Goal: Task Accomplishment & Management: Use online tool/utility

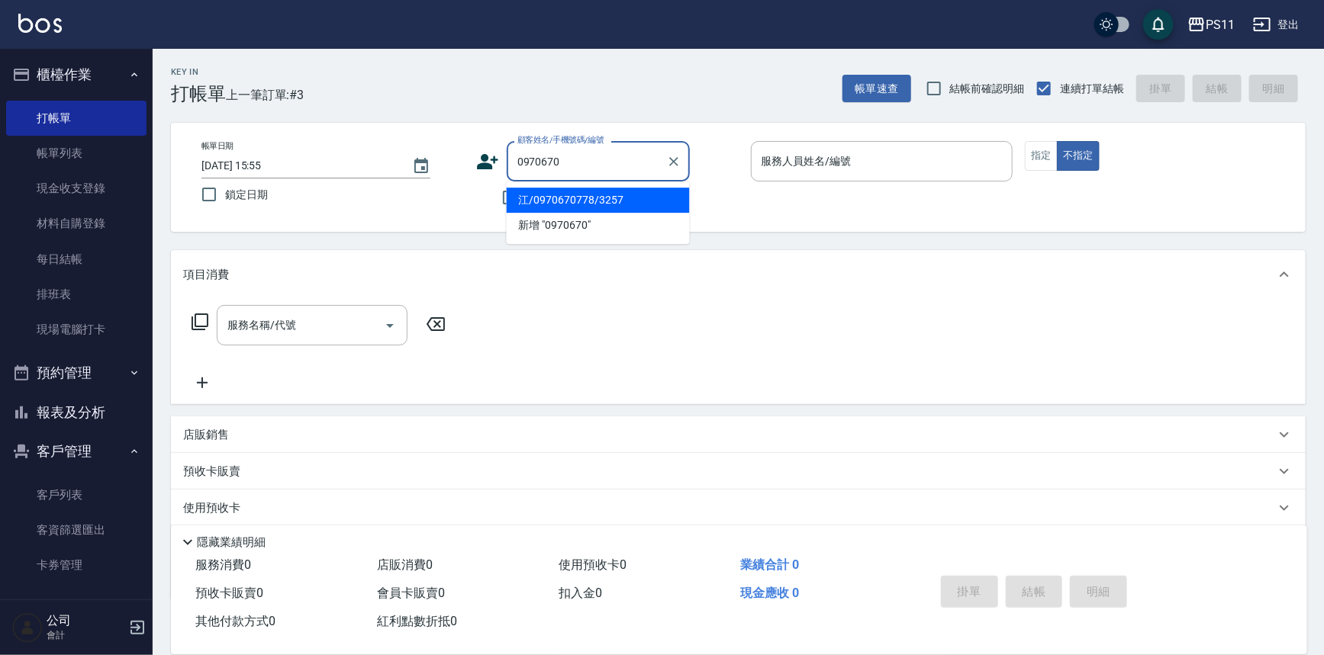
drag, startPoint x: 668, startPoint y: 206, endPoint x: 683, endPoint y: 195, distance: 18.5
click at [668, 206] on li "江/0970670778/3257" at bounding box center [598, 200] width 183 height 25
type input "江/0970670778/3257"
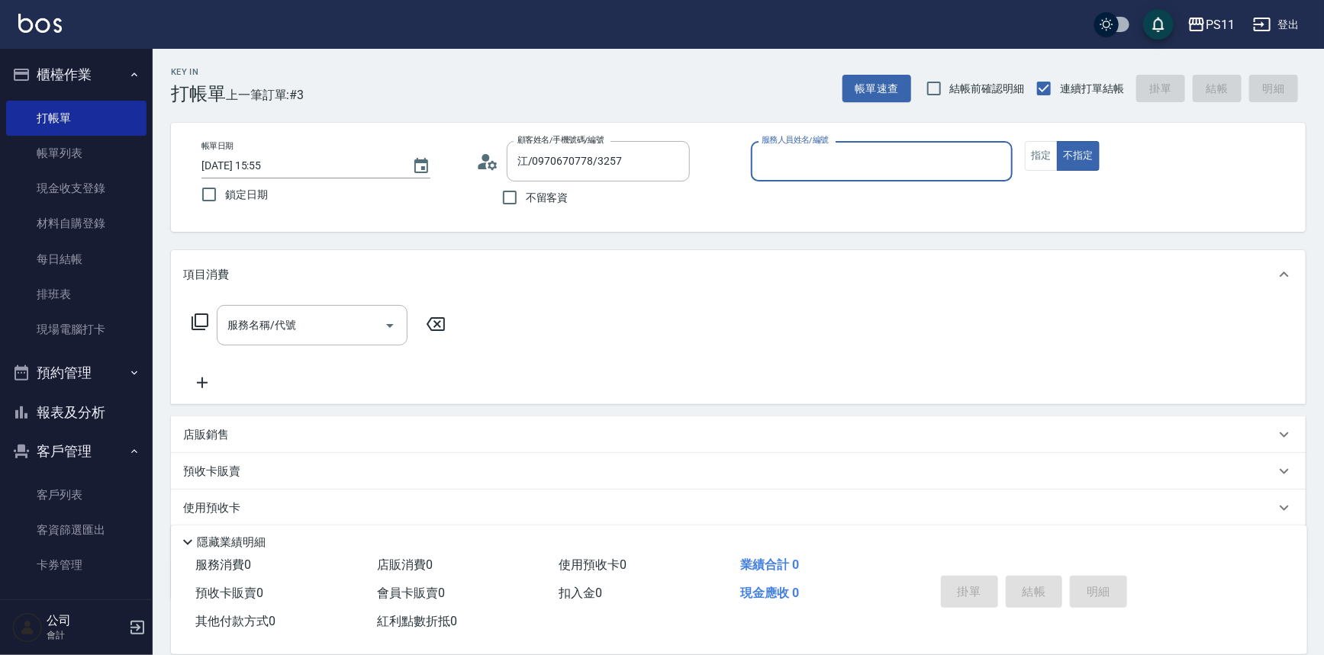
click at [844, 173] on input "服務人員姓名/編號" at bounding box center [882, 161] width 249 height 27
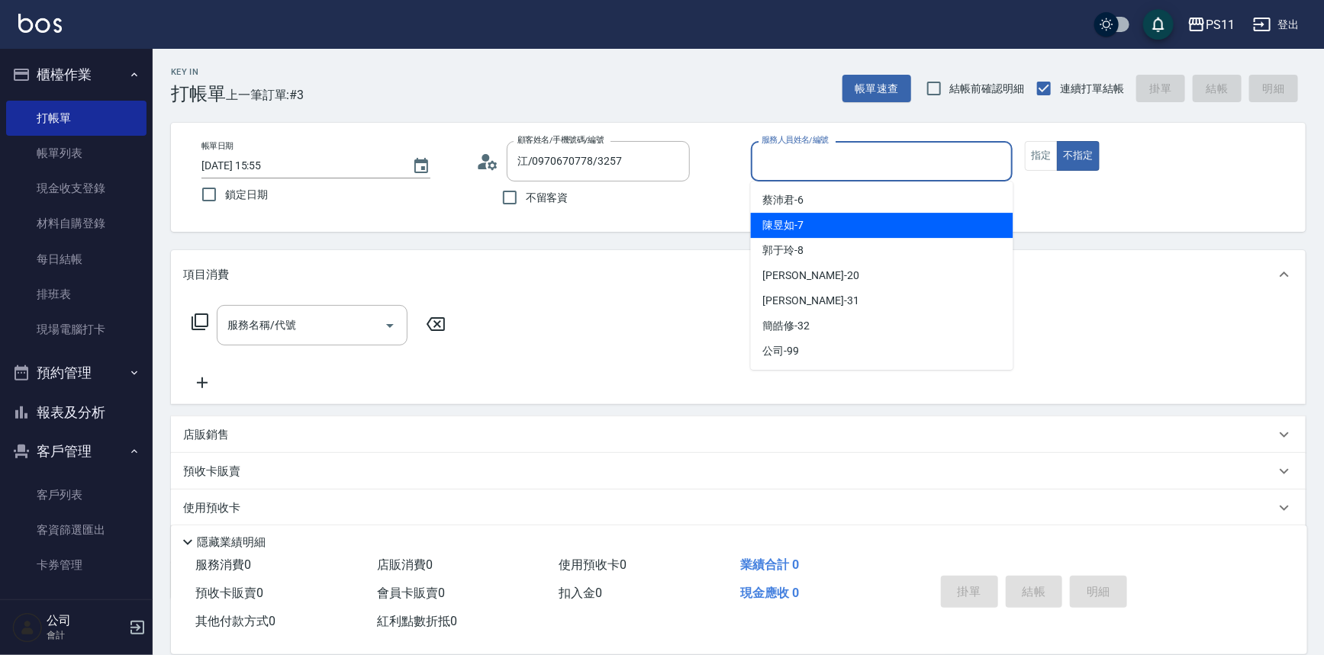
click at [822, 216] on div "陳昱如 -7" at bounding box center [882, 225] width 262 height 25
type input "陳昱如-7"
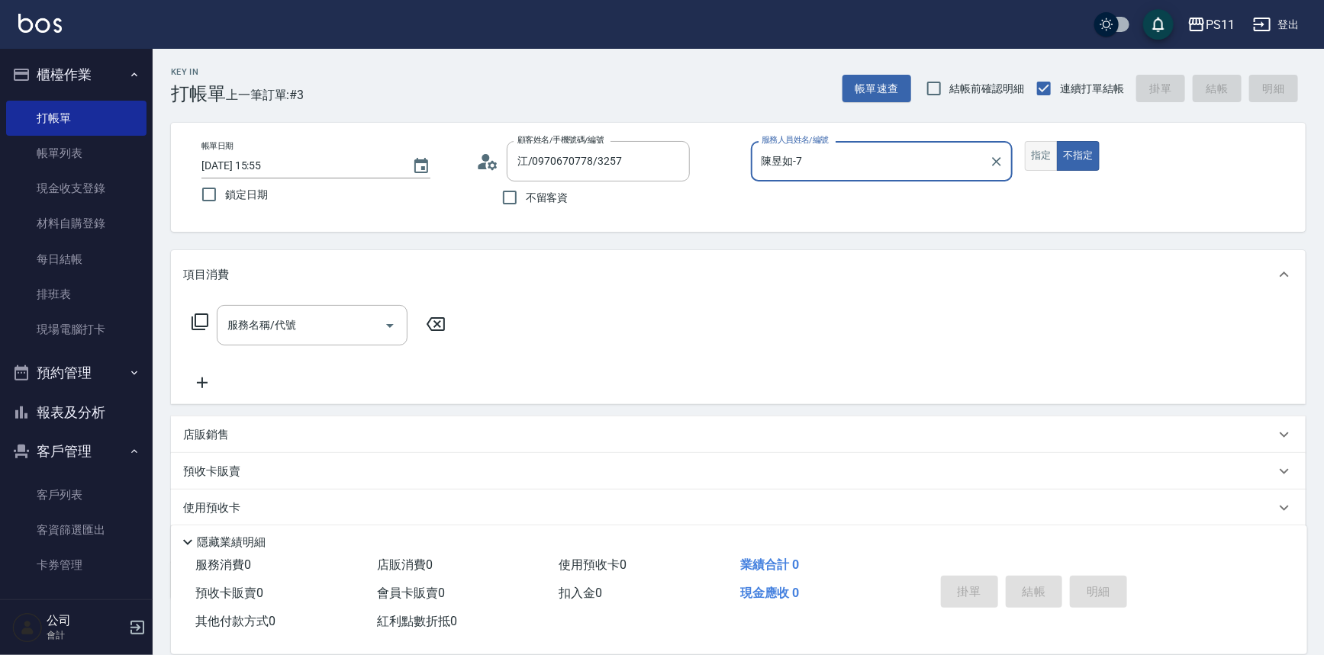
click at [1044, 161] on button "指定" at bounding box center [1041, 156] width 33 height 30
click at [296, 322] on input "服務名稱/代號" at bounding box center [301, 325] width 154 height 27
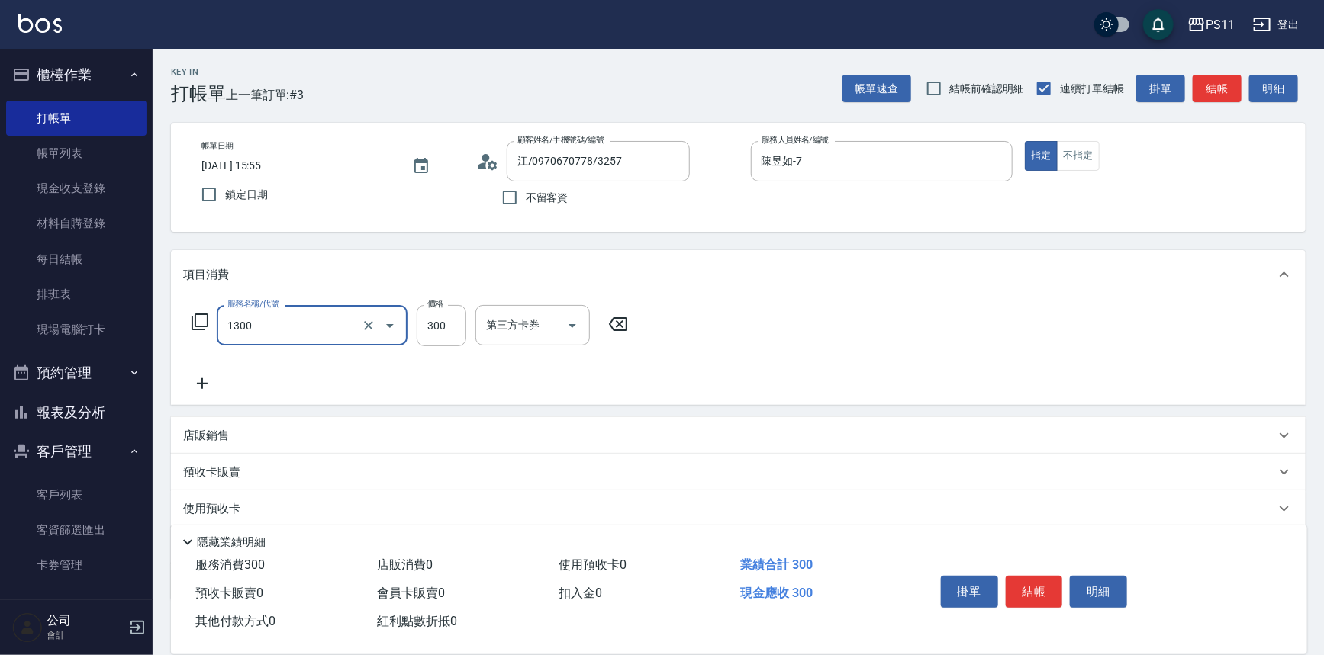
type input "洗髮300(1300)"
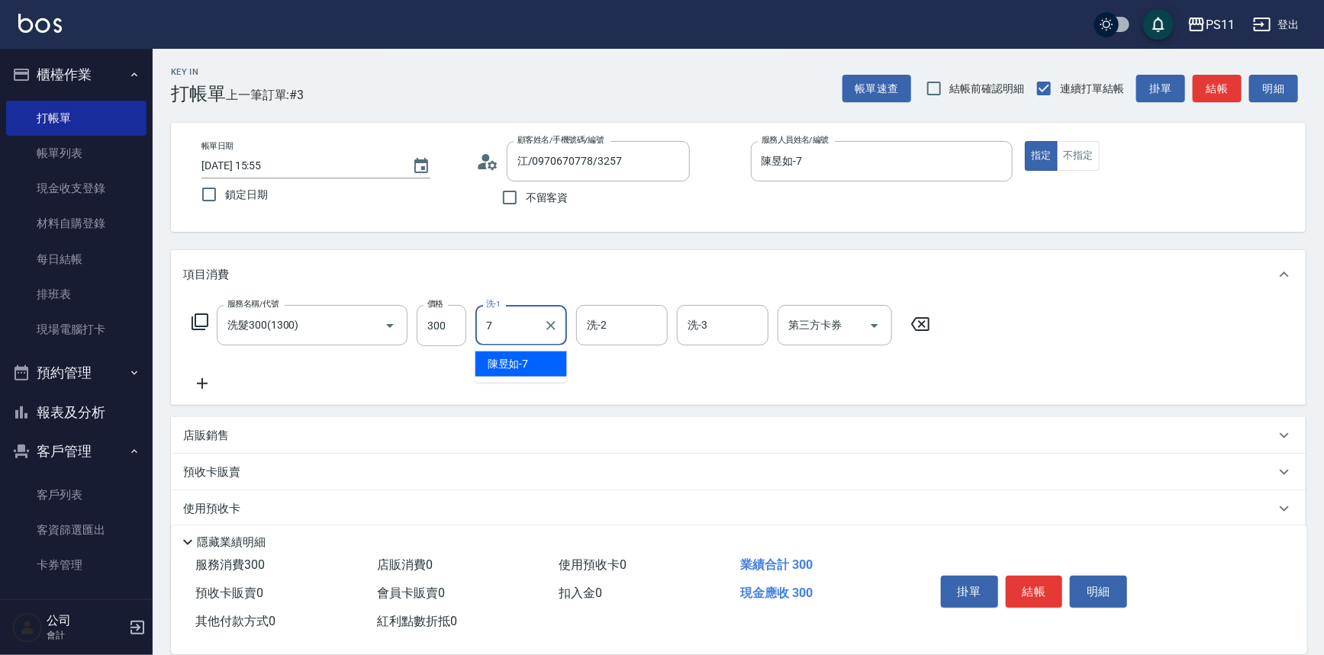
type input "陳昱如-7"
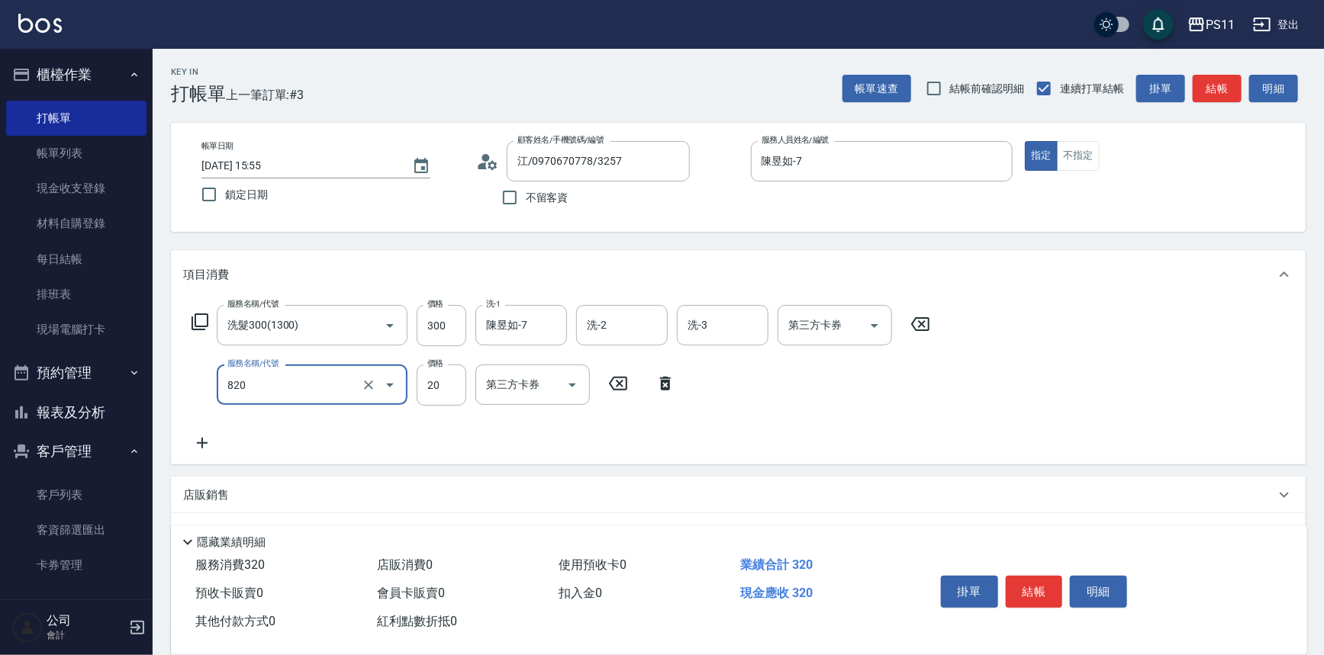
type input "潤絲(820)"
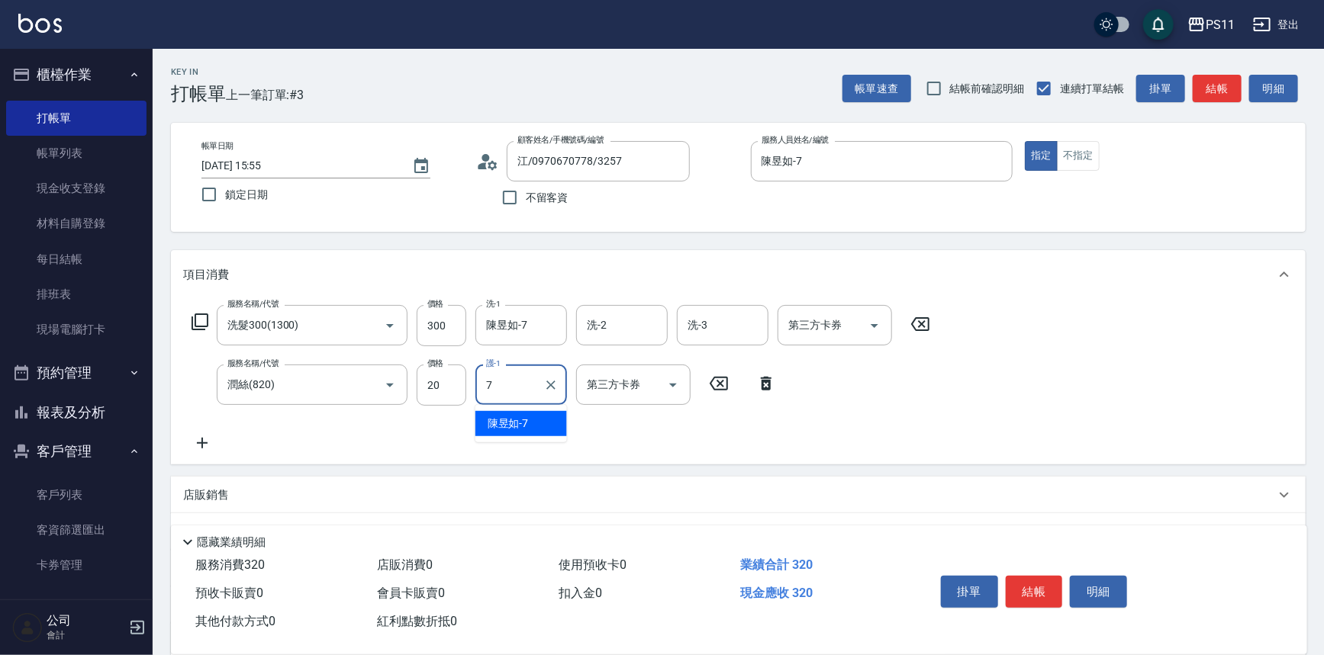
type input "陳昱如-7"
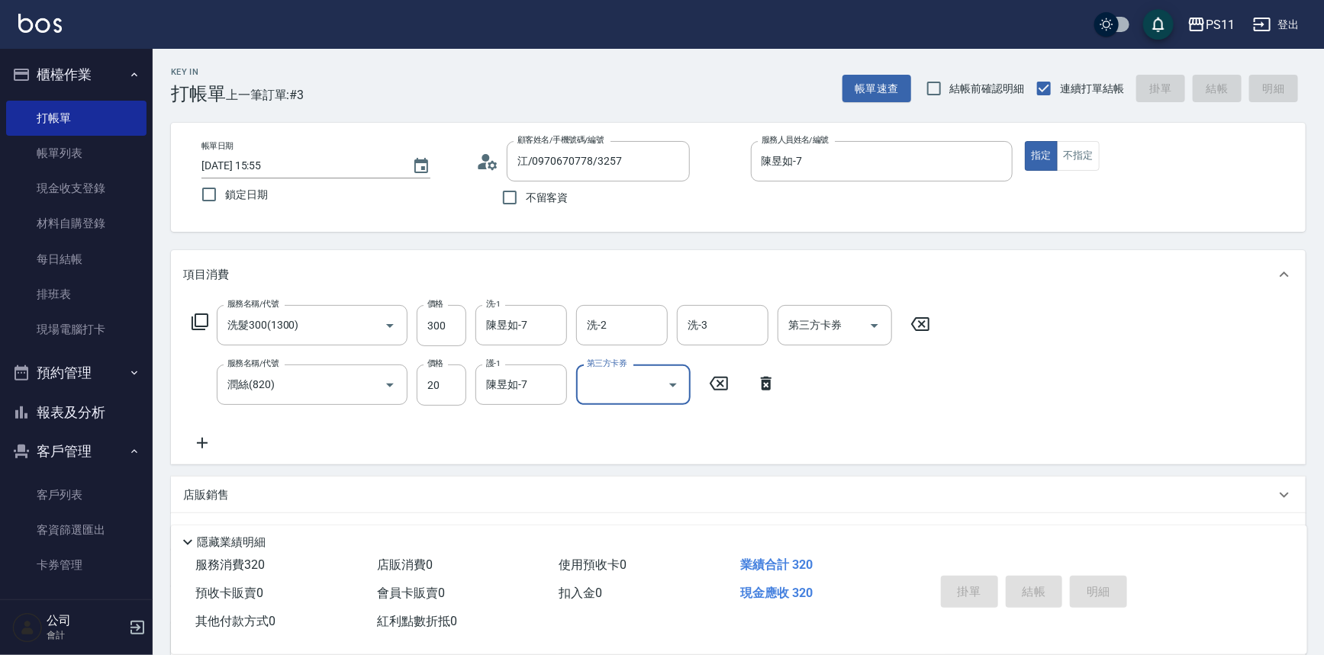
type input "[DATE] 16:29"
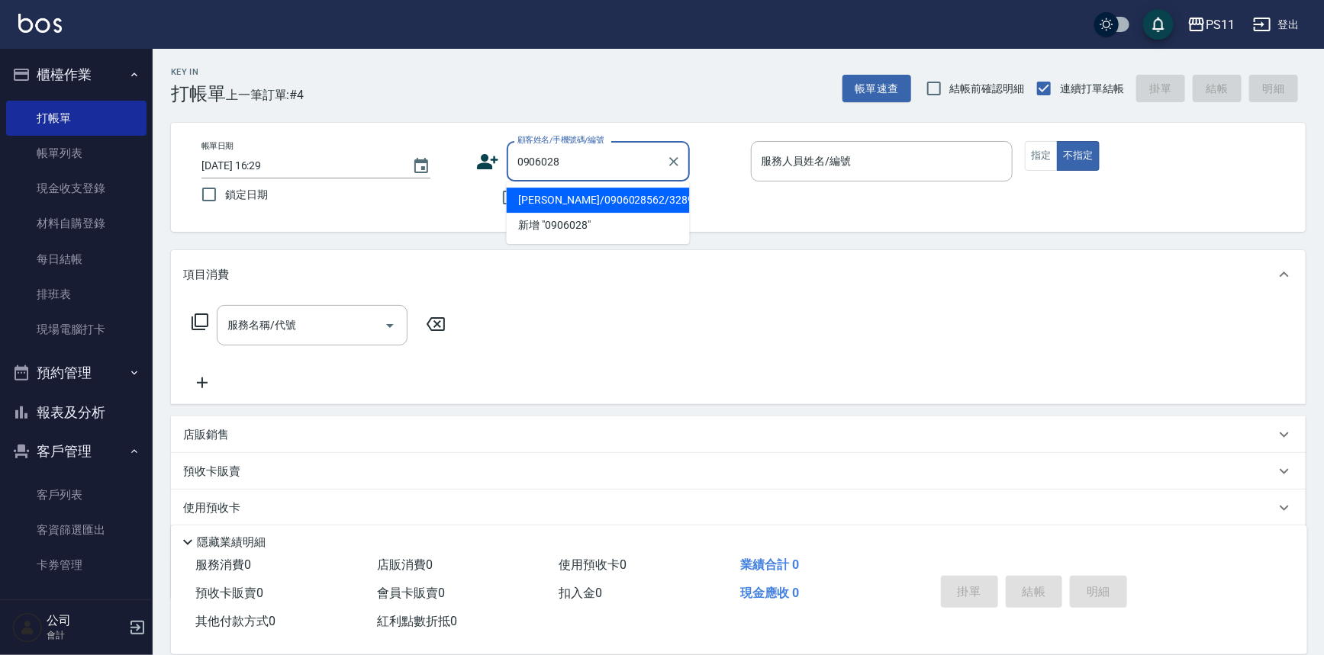
click at [583, 198] on li "[PERSON_NAME]/0906028562/3289" at bounding box center [598, 200] width 183 height 25
type input "[PERSON_NAME]/0906028562/3289"
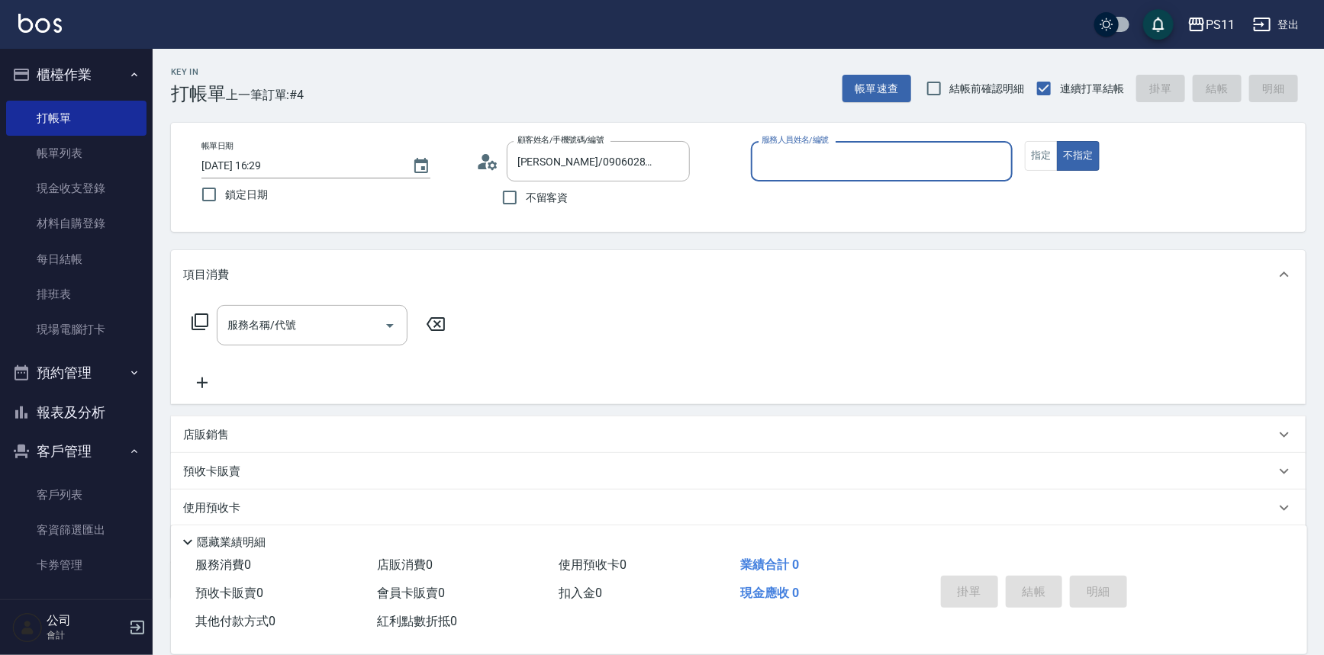
click at [799, 161] on input "服務人員姓名/編號" at bounding box center [882, 161] width 249 height 27
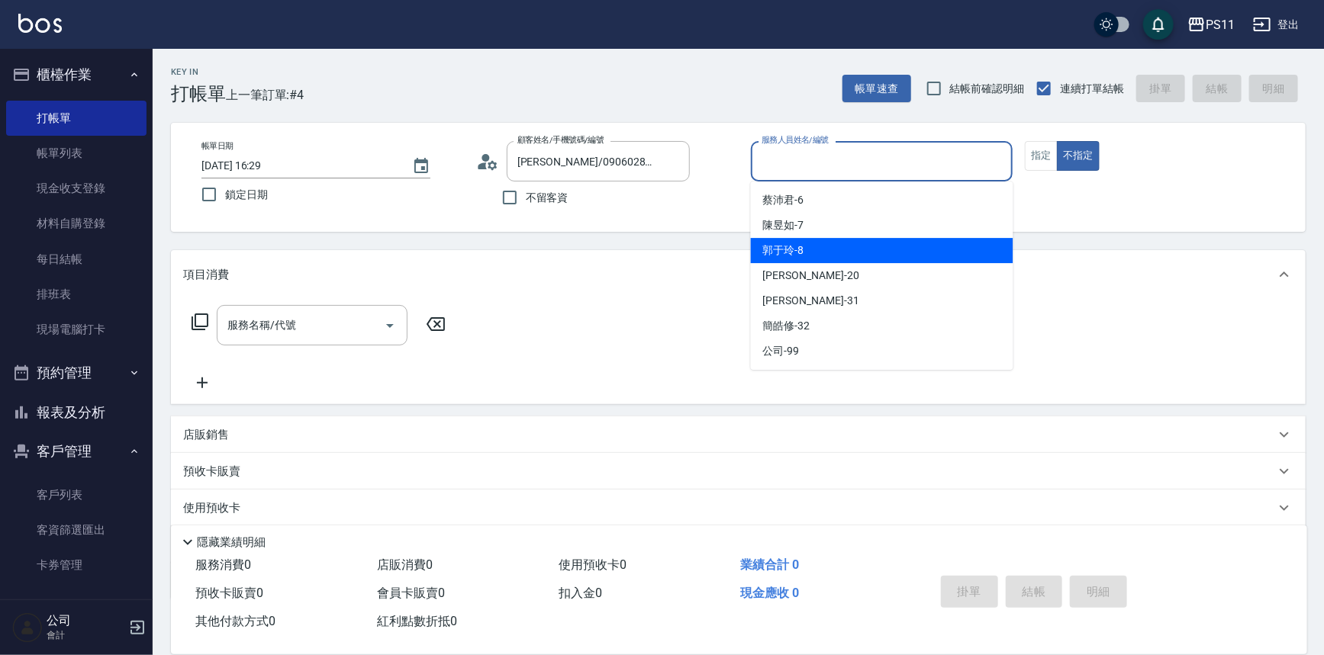
click at [820, 253] on div "郭于玲 -8" at bounding box center [882, 250] width 262 height 25
type input "郭于玲-8"
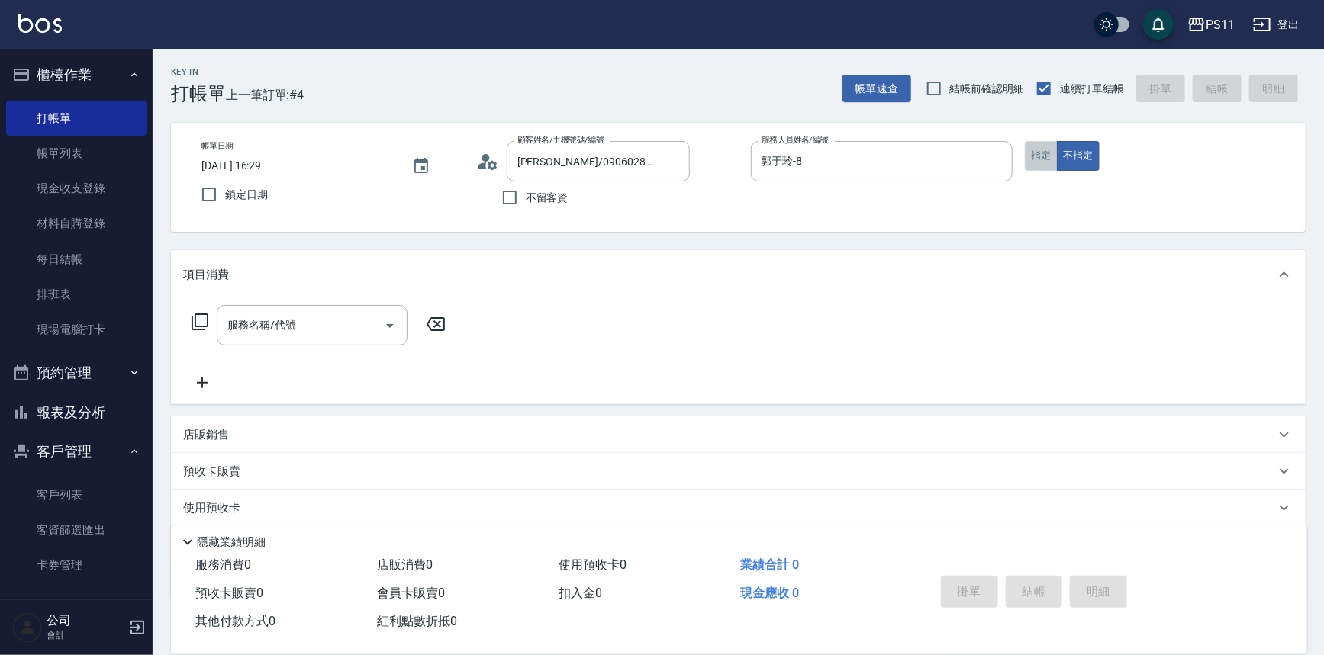
click at [1027, 152] on button "指定" at bounding box center [1041, 156] width 33 height 30
click at [202, 321] on icon at bounding box center [200, 322] width 18 height 18
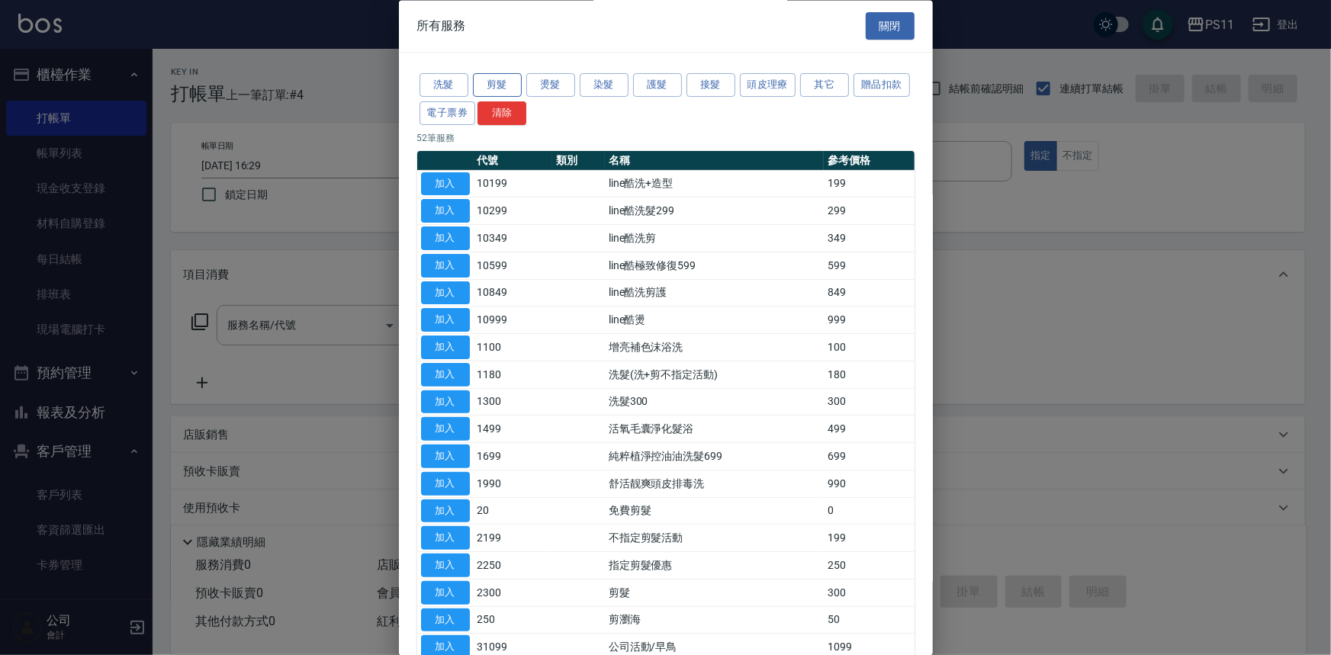
click at [484, 83] on button "剪髮" at bounding box center [497, 86] width 49 height 24
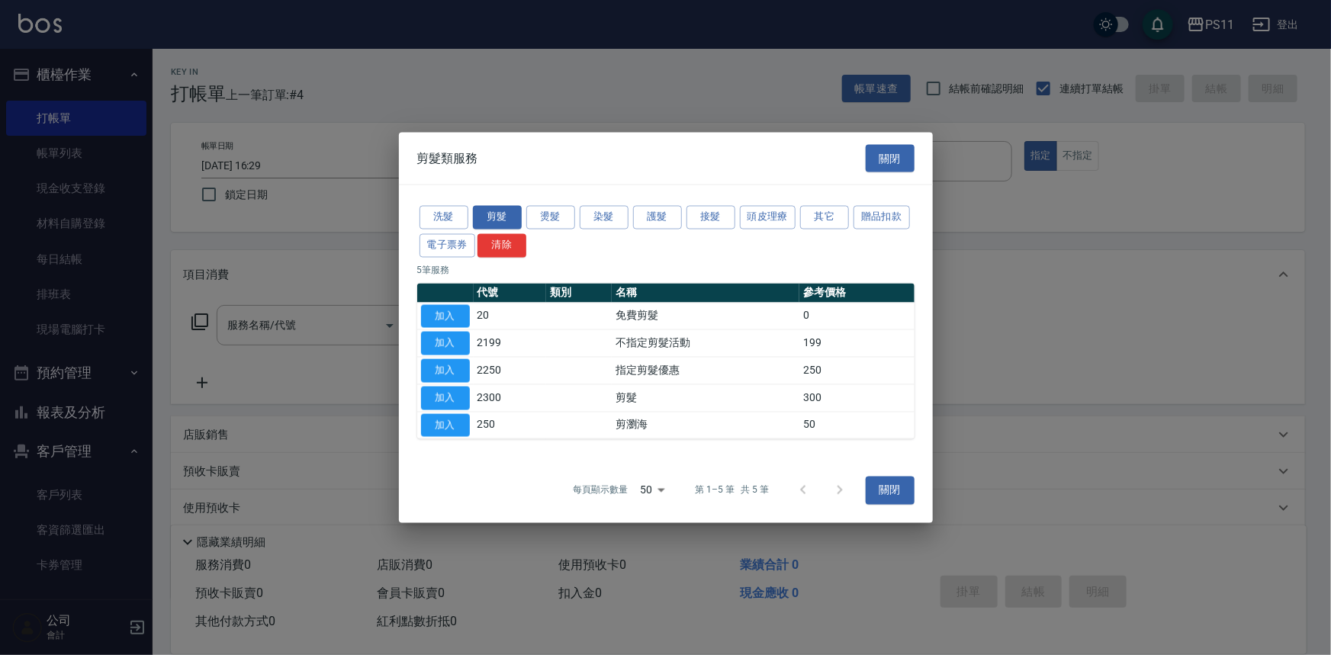
drag, startPoint x: 456, startPoint y: 396, endPoint x: 542, endPoint y: 397, distance: 85.5
click at [456, 397] on button "加入" at bounding box center [445, 398] width 49 height 24
type input "剪髮(2300)"
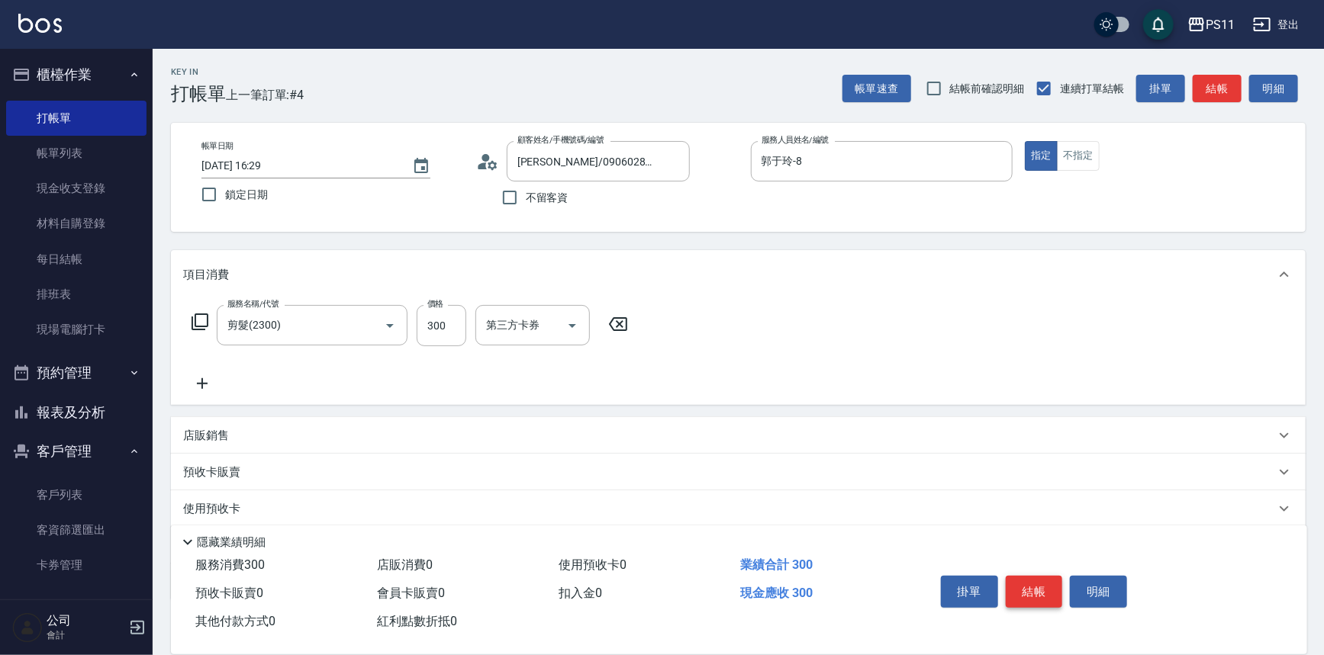
click at [1018, 588] on button "結帳" at bounding box center [1033, 592] width 57 height 32
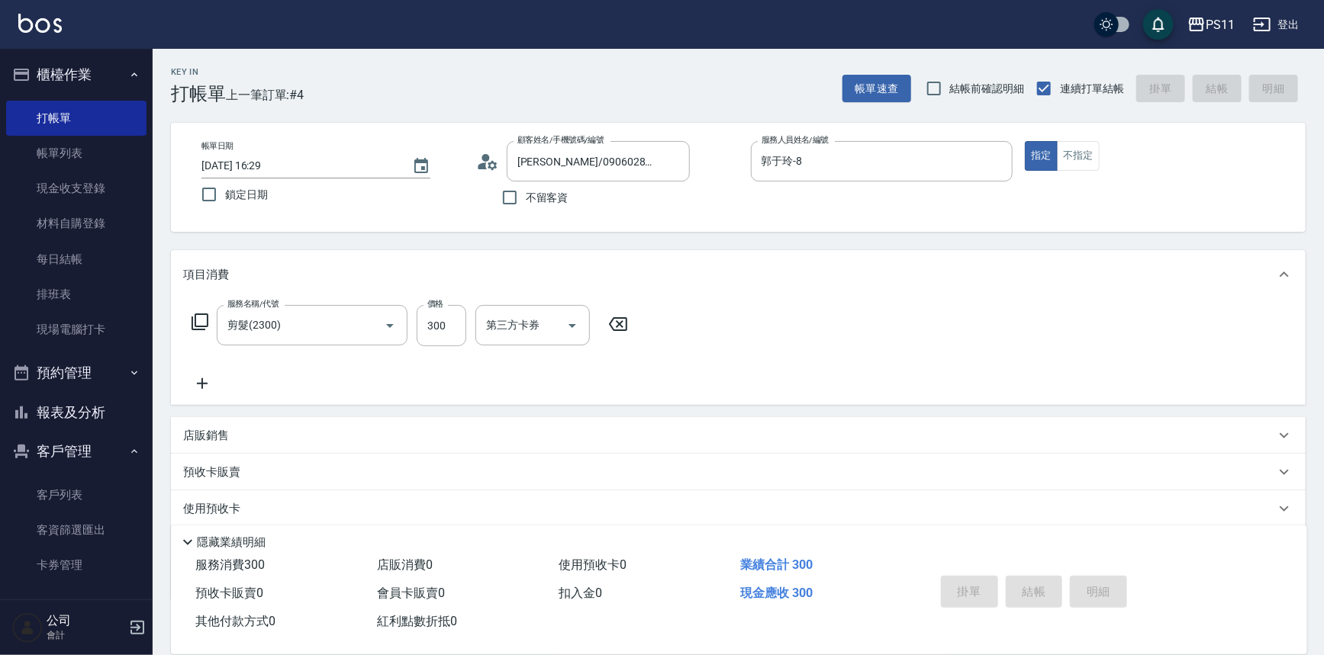
type input "[DATE] 16:39"
